Goal: Check status: Check status

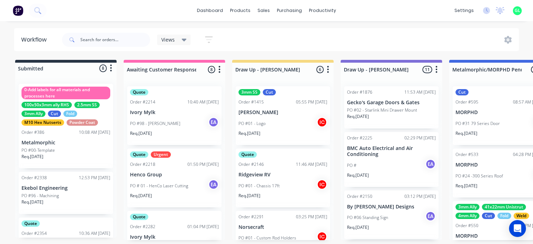
scroll to position [0, 2122]
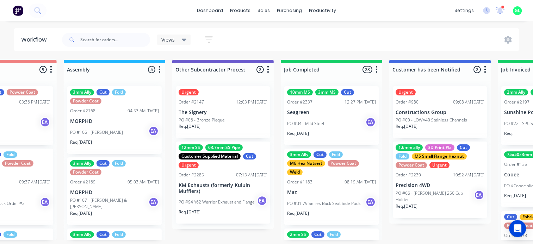
click at [377, 31] on div "Views Save new view None (Default) edit Greg edit Greg edit Show/Hide statuses …" at bounding box center [290, 39] width 459 height 21
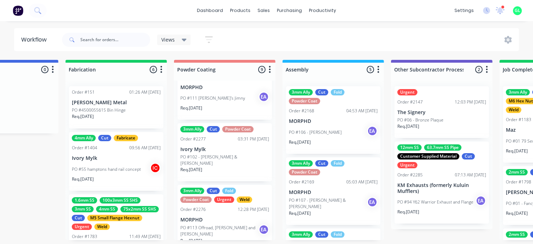
scroll to position [211, 0]
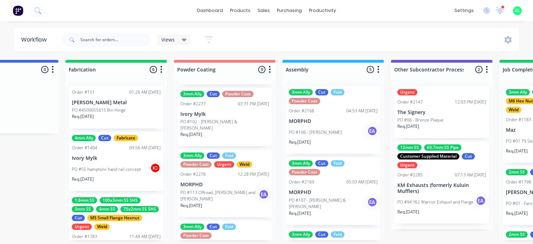
click at [214, 131] on div "Req. 10/09/25" at bounding box center [224, 137] width 89 height 12
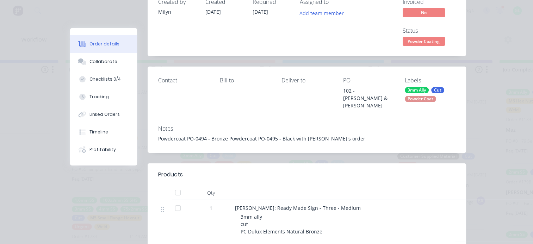
scroll to position [0, 0]
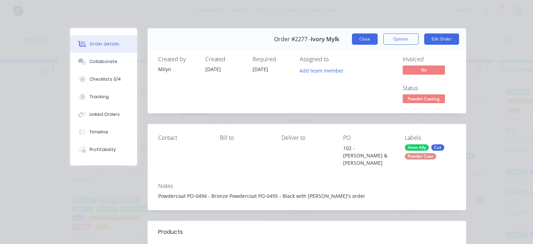
click at [363, 40] on button "Close" at bounding box center [365, 38] width 26 height 11
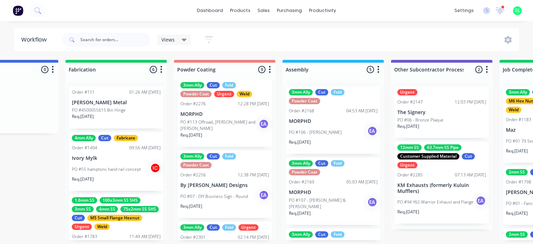
scroll to position [317, 0]
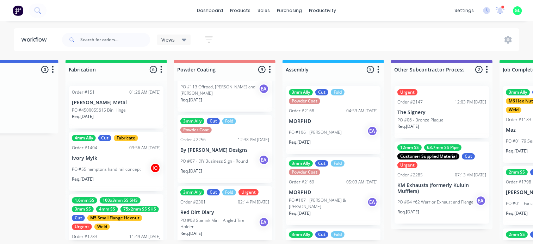
click at [225, 158] on p "PO #07 - DIY Business Sign - Round" at bounding box center [214, 161] width 68 height 6
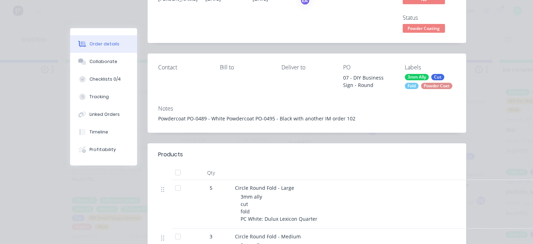
scroll to position [0, 0]
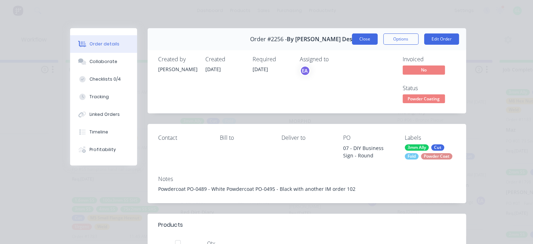
click at [354, 35] on button "Close" at bounding box center [365, 38] width 26 height 11
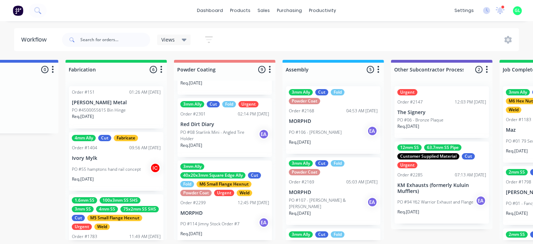
scroll to position [423, 0]
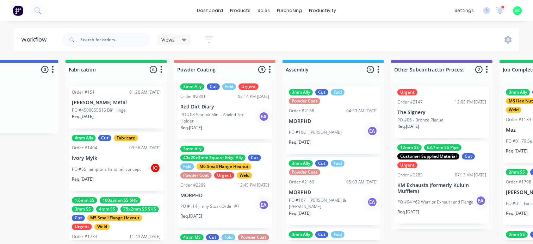
click at [223, 125] on div "Req. 19/09/25" at bounding box center [224, 131] width 89 height 12
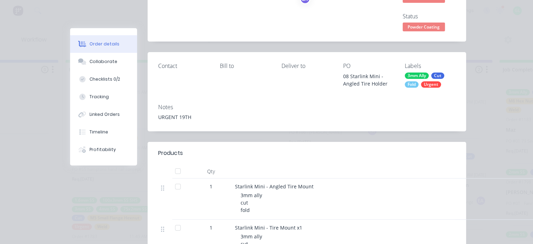
scroll to position [70, 0]
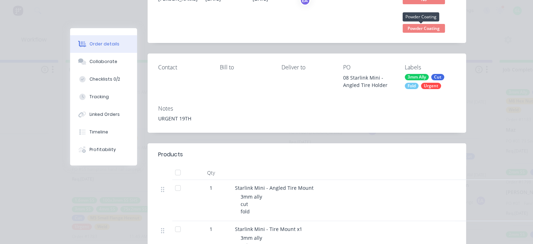
click at [412, 27] on span "Powder Coating" at bounding box center [424, 28] width 42 height 9
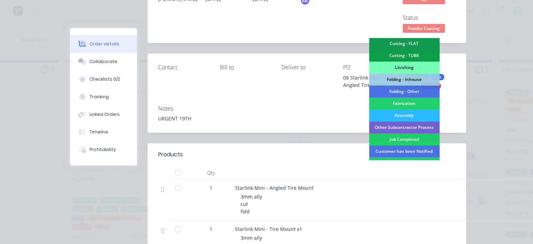
scroll to position [141, 0]
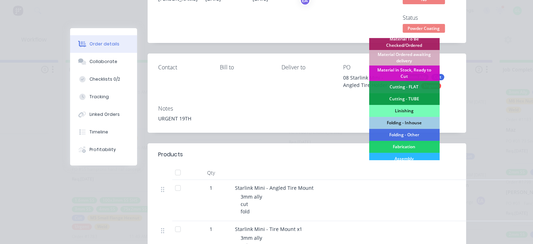
click at [388, 156] on div "Assembly" at bounding box center [404, 159] width 70 height 12
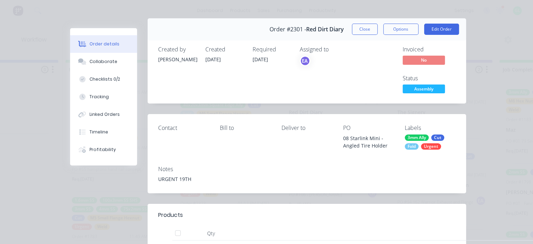
scroll to position [0, 0]
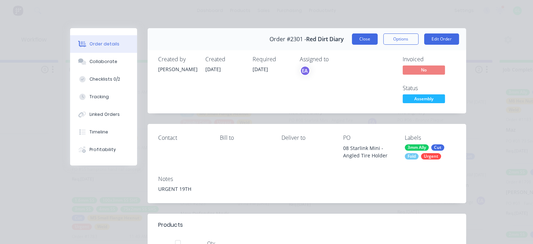
click at [364, 42] on button "Close" at bounding box center [365, 38] width 26 height 11
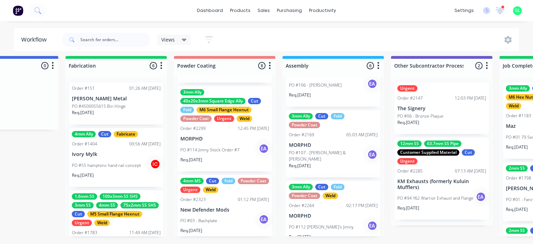
scroll to position [9, 1903]
click at [216, 214] on div "PO #03 - Bashplate EA" at bounding box center [224, 220] width 89 height 13
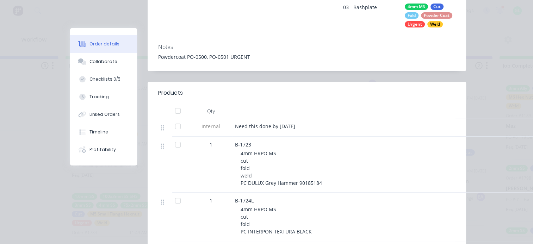
scroll to position [0, 0]
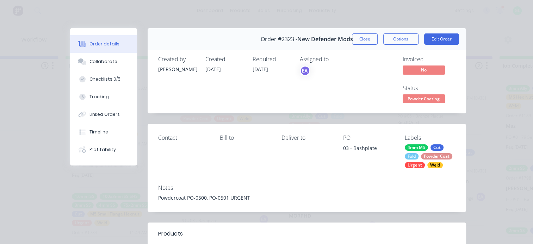
drag, startPoint x: 420, startPoint y: 99, endPoint x: 419, endPoint y: 104, distance: 5.7
click at [420, 100] on span "Powder Coating" at bounding box center [424, 98] width 42 height 9
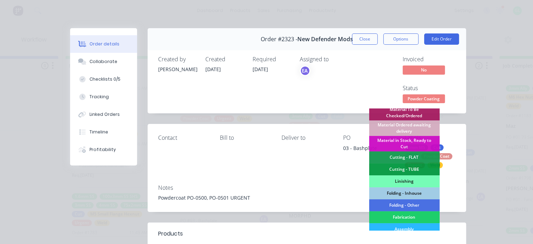
scroll to position [227, 0]
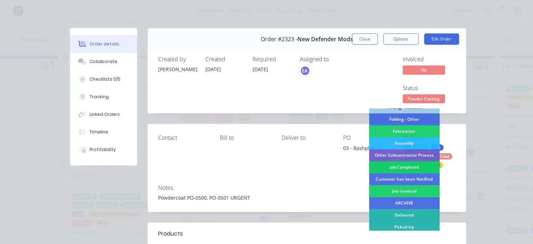
click at [398, 168] on div "Job Completed" at bounding box center [404, 167] width 70 height 12
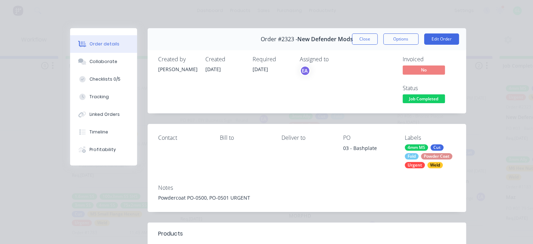
scroll to position [342, 0]
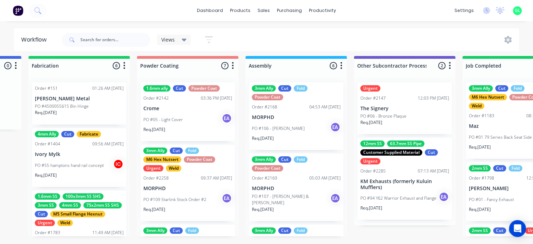
click at [178, 186] on p "MORPHD" at bounding box center [187, 189] width 89 height 6
